Goal: Information Seeking & Learning: Learn about a topic

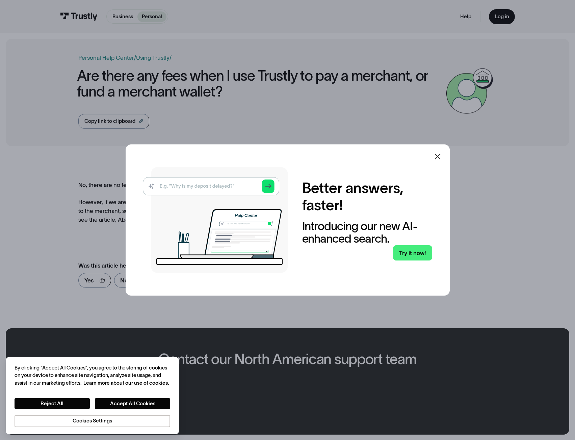
click at [441, 159] on icon at bounding box center [437, 157] width 8 height 8
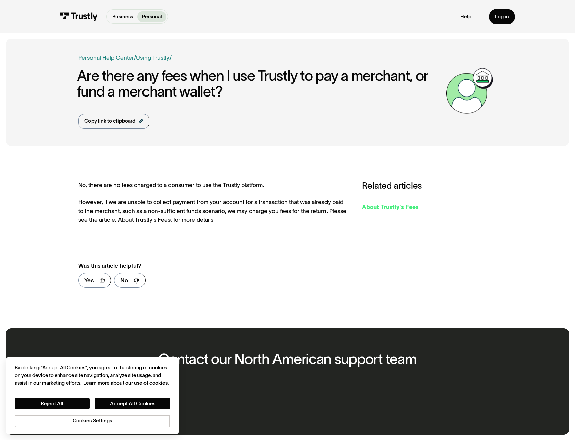
click at [390, 208] on div "About Trustly's Fees" at bounding box center [429, 207] width 135 height 9
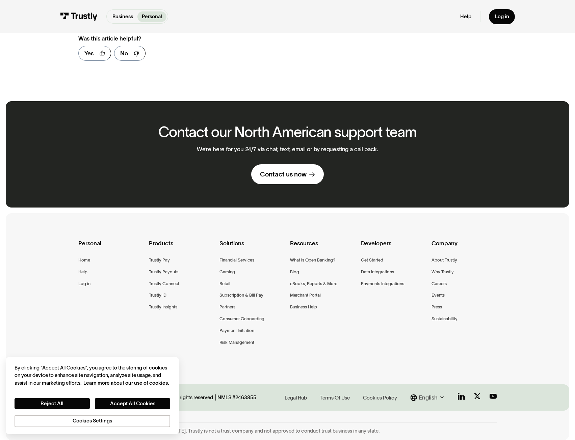
scroll to position [109, 0]
